Goal: Information Seeking & Learning: Learn about a topic

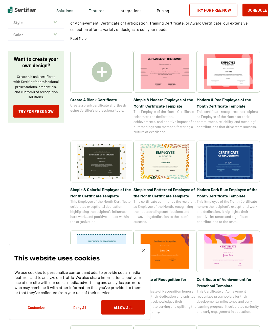
scroll to position [54, 0]
click at [111, 315] on button "Allow All" at bounding box center [124, 307] width 44 height 14
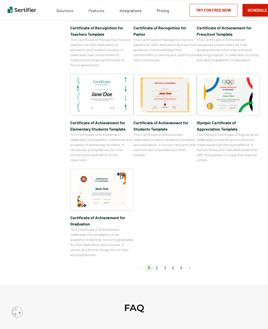
scroll to position [302, 0]
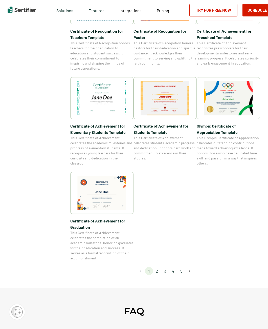
click at [159, 272] on li "2" at bounding box center [157, 271] width 8 height 8
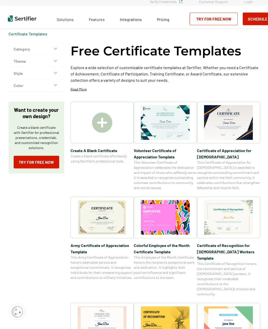
scroll to position [3, 0]
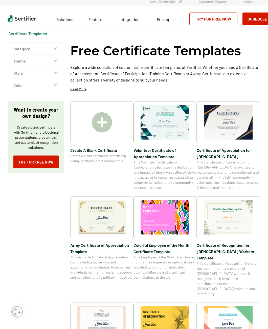
click at [18, 49] on button "Category" at bounding box center [36, 49] width 56 height 12
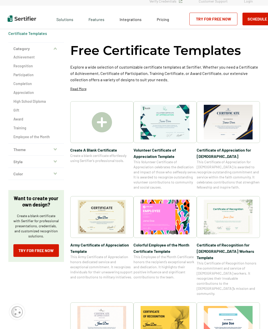
click at [22, 85] on h2 "Completion" at bounding box center [36, 83] width 46 height 5
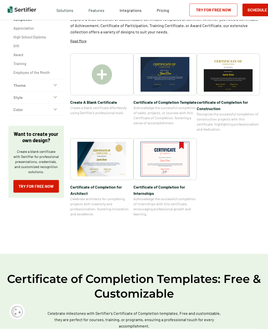
scroll to position [68, 0]
click at [107, 70] on img at bounding box center [102, 74] width 20 height 20
click at [90, 163] on img at bounding box center [101, 159] width 49 height 35
